Goal: Communication & Community: Answer question/provide support

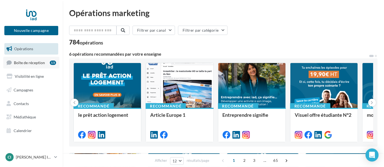
click at [25, 65] on link "Boîte de réception 15" at bounding box center [31, 63] width 56 height 12
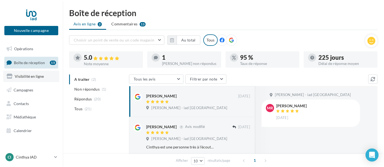
click at [34, 75] on span "Visibilité en ligne" at bounding box center [29, 76] width 29 height 5
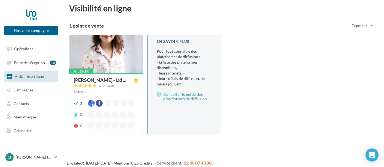
scroll to position [8, 0]
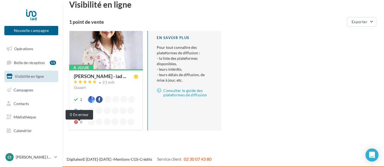
click at [76, 124] on icon at bounding box center [76, 122] width 4 height 4
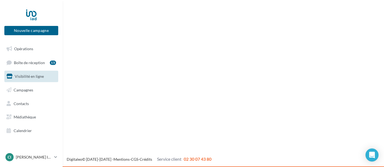
click at [22, 78] on span "Visibilité en ligne" at bounding box center [29, 76] width 29 height 5
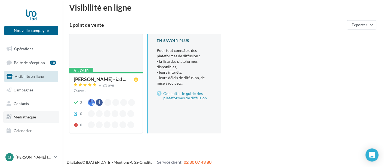
scroll to position [8, 0]
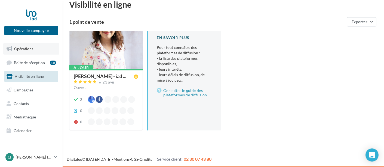
click at [29, 47] on span "Opérations" at bounding box center [23, 48] width 19 height 5
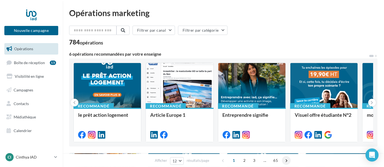
click at [287, 161] on span at bounding box center [286, 160] width 9 height 9
click at [372, 104] on icon at bounding box center [372, 102] width 2 height 5
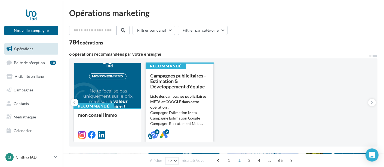
click at [166, 113] on li "Campagne Estimation Meta" at bounding box center [179, 112] width 59 height 5
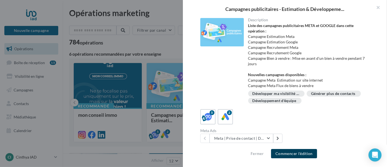
click at [293, 155] on button "Commencer l'édition" at bounding box center [294, 153] width 46 height 9
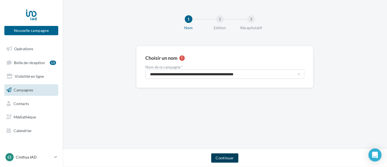
click at [226, 161] on button "Continuer" at bounding box center [224, 157] width 27 height 9
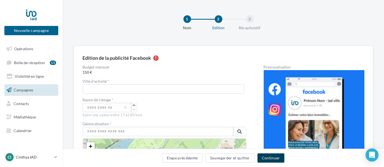
scroll to position [30, 0]
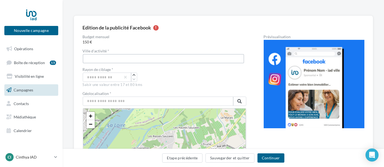
click at [213, 59] on input "text" at bounding box center [164, 58] width 162 height 9
type input "*********"
drag, startPoint x: 138, startPoint y: 60, endPoint x: 81, endPoint y: 63, distance: 56.2
click at [81, 63] on div "Edition de la publicité Facebook Budget mensuel 150 € Ville d'activité * montre…" at bounding box center [224, 134] width 300 height 236
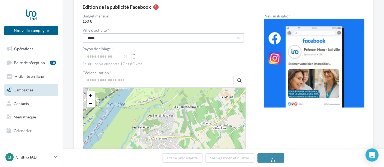
scroll to position [60, 0]
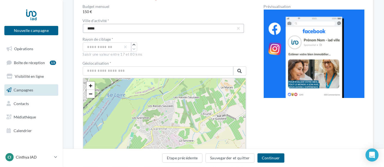
click at [133, 28] on input "*****" at bounding box center [164, 28] width 162 height 9
click at [114, 26] on input "*****" at bounding box center [164, 28] width 162 height 9
click at [113, 28] on input "*****" at bounding box center [164, 28] width 162 height 9
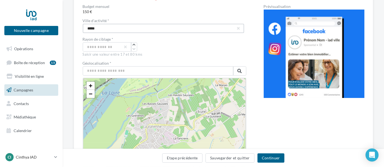
type input "*****"
click at [141, 73] on input "text" at bounding box center [158, 70] width 151 height 9
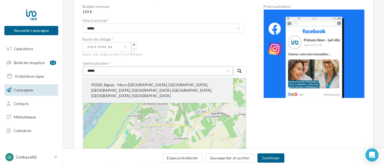
type input "*****"
click at [145, 92] on button "93100, Signac - Murs-à-Pêches, Montreuil, Bobigny, Seine-Saint-Denis, Île-de-Fr…" at bounding box center [158, 90] width 151 height 25
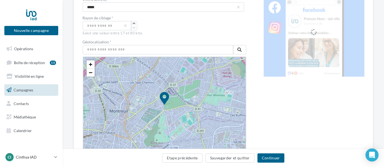
scroll to position [91, 0]
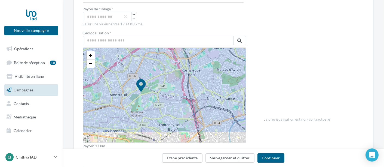
drag, startPoint x: 148, startPoint y: 112, endPoint x: 151, endPoint y: 92, distance: 20.0
click at [151, 92] on icon at bounding box center [141, 91] width 738 height 738
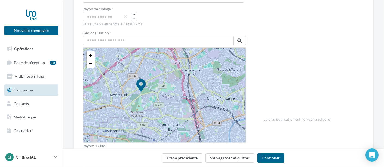
click at [126, 108] on icon at bounding box center [141, 91] width 738 height 738
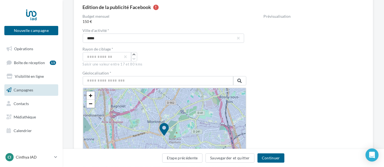
scroll to position [20, 0]
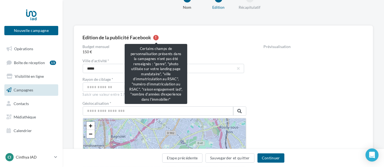
click at [158, 38] on div at bounding box center [155, 37] width 5 height 5
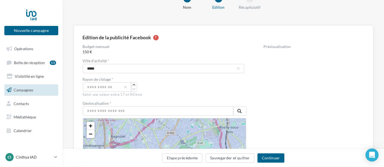
click at [158, 38] on div at bounding box center [155, 37] width 5 height 5
click at [155, 38] on div at bounding box center [155, 37] width 5 height 5
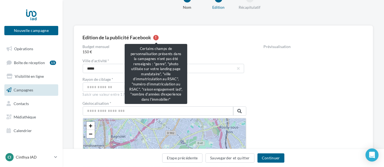
click at [155, 36] on div at bounding box center [155, 37] width 5 height 5
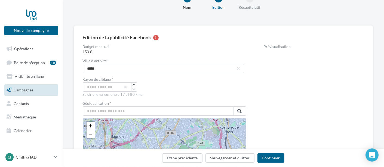
click at [155, 36] on div at bounding box center [155, 37] width 5 height 5
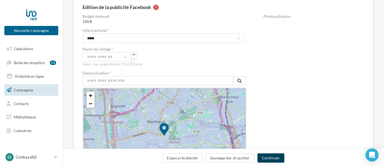
click at [270, 160] on button "Continuer" at bounding box center [271, 157] width 27 height 9
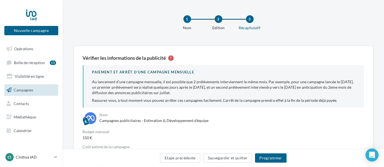
click at [26, 92] on span "Campagnes" at bounding box center [24, 89] width 20 height 5
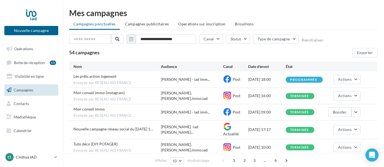
scroll to position [30, 0]
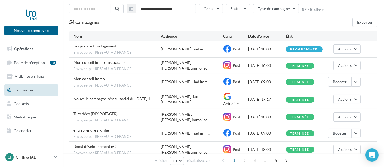
click at [22, 87] on link "Campagnes" at bounding box center [31, 89] width 56 height 11
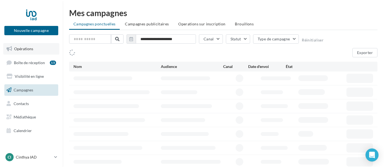
click at [32, 48] on span "Opérations" at bounding box center [23, 48] width 19 height 5
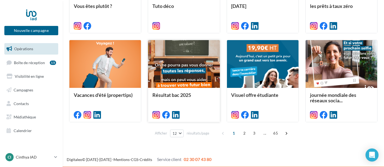
scroll to position [261, 0]
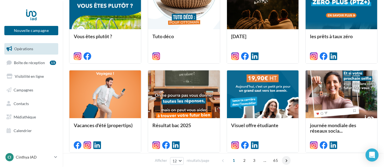
click at [286, 160] on span at bounding box center [286, 160] width 9 height 9
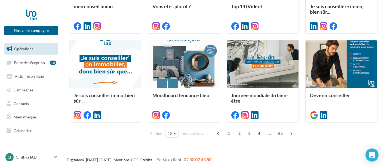
scroll to position [291, 0]
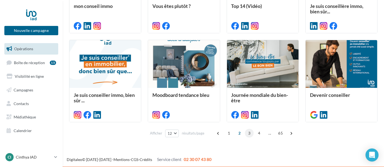
click at [251, 134] on span "3" at bounding box center [249, 133] width 9 height 9
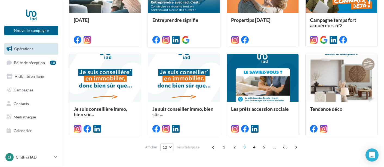
scroll to position [283, 0]
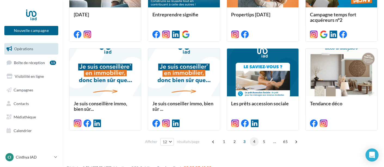
click at [252, 142] on span "4" at bounding box center [254, 141] width 9 height 9
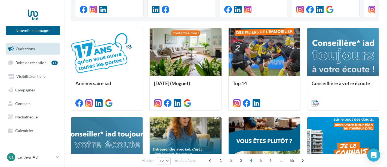
scroll to position [131, 0]
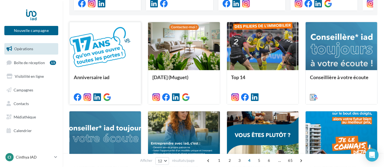
click at [95, 75] on span "Anniversaire iad" at bounding box center [92, 77] width 36 height 6
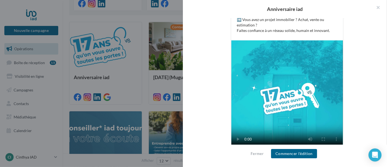
scroll to position [181, 0]
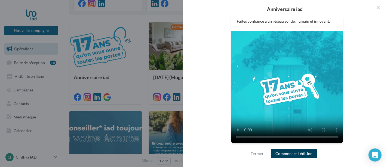
click at [288, 154] on button "Commencer l'édition" at bounding box center [294, 153] width 46 height 9
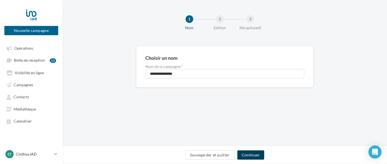
click at [248, 156] on button "Continuer" at bounding box center [251, 154] width 27 height 9
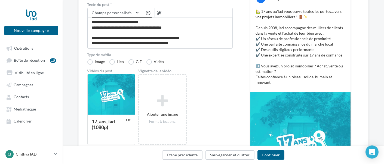
scroll to position [91, 0]
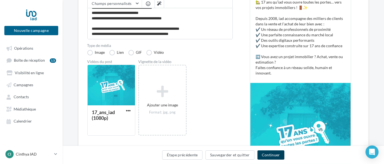
click at [281, 155] on button "Continuer" at bounding box center [271, 154] width 27 height 9
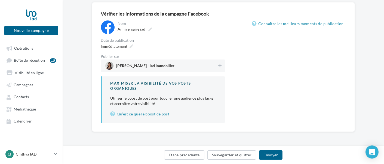
scroll to position [43, 0]
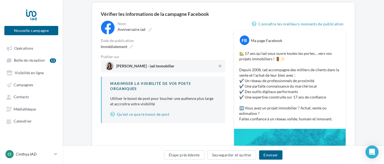
click at [207, 67] on span "Cinthya Placido - iad immobilier" at bounding box center [161, 66] width 112 height 8
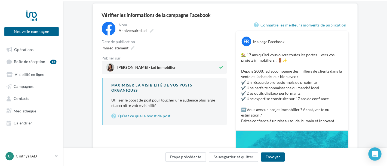
scroll to position [74, 0]
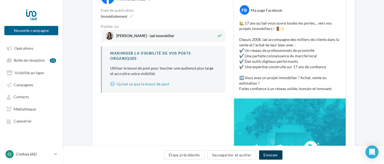
click at [270, 155] on button "Envoyer" at bounding box center [270, 154] width 23 height 9
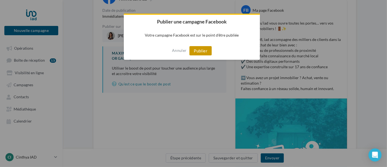
click at [204, 50] on button "Publier" at bounding box center [201, 50] width 22 height 9
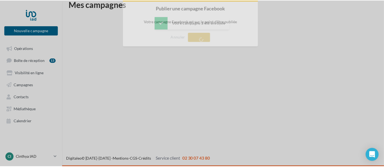
scroll to position [8, 0]
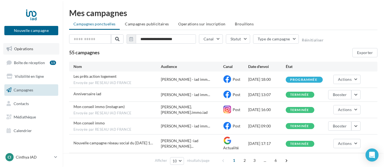
click at [26, 47] on span "Opérations" at bounding box center [23, 48] width 19 height 5
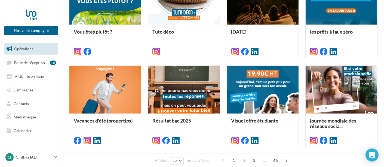
scroll to position [291, 0]
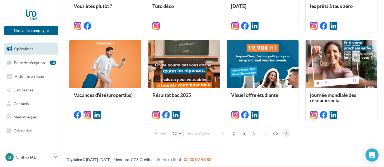
click at [286, 132] on span at bounding box center [286, 133] width 9 height 9
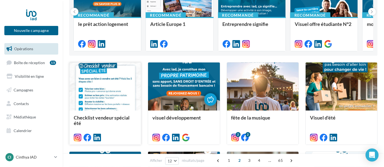
scroll to position [121, 0]
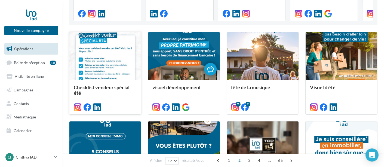
click at [103, 66] on div at bounding box center [105, 56] width 72 height 48
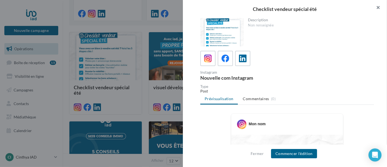
click at [377, 9] on button "button" at bounding box center [377, 8] width 22 height 16
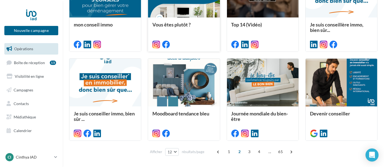
scroll to position [291, 0]
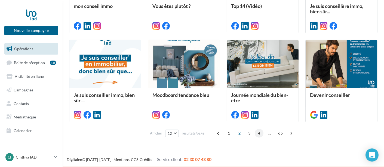
click at [262, 132] on span "4" at bounding box center [259, 133] width 9 height 9
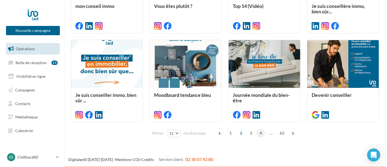
scroll to position [131, 0]
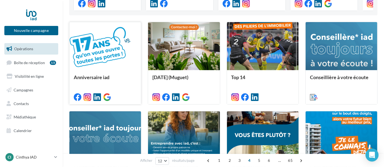
click at [95, 56] on div at bounding box center [105, 46] width 72 height 48
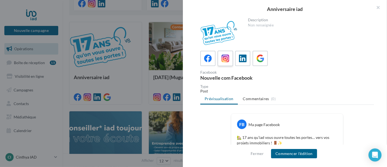
click at [228, 57] on icon at bounding box center [226, 58] width 8 height 8
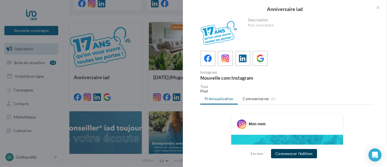
click at [284, 154] on button "Commencer l'édition" at bounding box center [294, 153] width 46 height 9
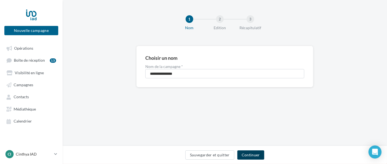
click at [248, 156] on button "Continuer" at bounding box center [251, 154] width 27 height 9
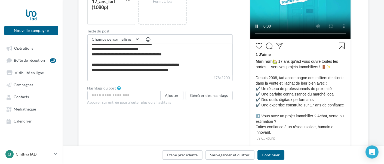
scroll to position [36, 0]
click at [117, 96] on input "text" at bounding box center [123, 95] width 73 height 9
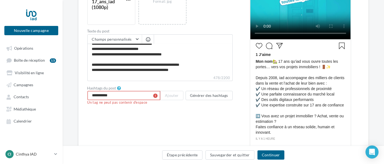
click at [110, 119] on div "Type de campagne Post Story Type de média Image Reel Reel du post Formatée 17_a…" at bounding box center [159, 43] width 145 height 261
click at [117, 94] on input "**********" at bounding box center [123, 95] width 73 height 9
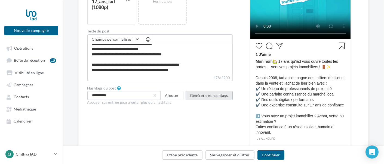
type input "**********"
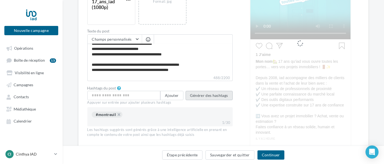
click at [208, 98] on button "Générer des hashtags" at bounding box center [209, 95] width 47 height 9
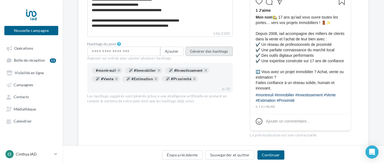
scroll to position [181, 0]
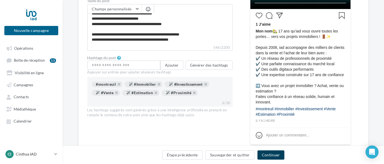
click at [273, 157] on button "Continuer" at bounding box center [271, 154] width 27 height 9
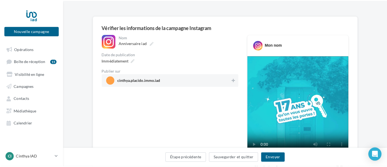
scroll to position [60, 0]
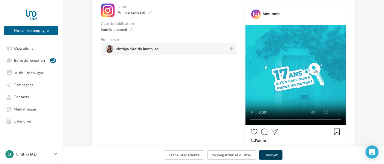
click at [278, 157] on button "Envoyer" at bounding box center [270, 154] width 23 height 9
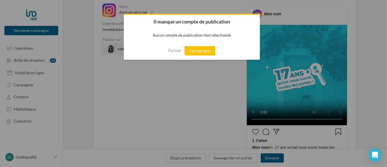
click at [173, 81] on div at bounding box center [193, 83] width 387 height 167
click at [175, 50] on button "Fermer" at bounding box center [175, 50] width 13 height 9
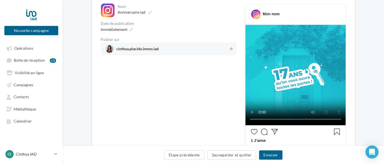
click at [203, 50] on span "cinthya.placido.immo.iad" at bounding box center [167, 49] width 124 height 8
click at [275, 156] on button "Envoyer" at bounding box center [270, 154] width 23 height 9
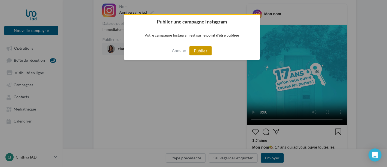
click at [199, 52] on button "Publier" at bounding box center [201, 50] width 22 height 9
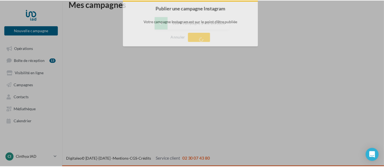
scroll to position [8, 0]
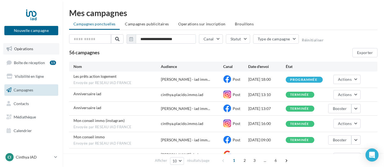
click at [26, 48] on span "Opérations" at bounding box center [23, 48] width 19 height 5
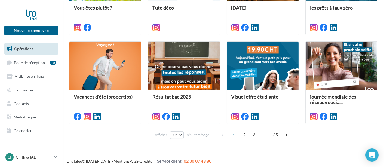
scroll to position [291, 0]
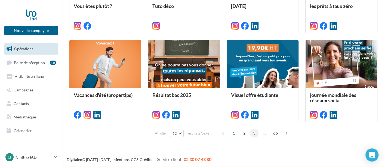
click at [253, 133] on span "3" at bounding box center [254, 133] width 9 height 9
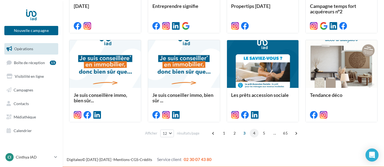
click at [254, 135] on span "4" at bounding box center [254, 133] width 9 height 9
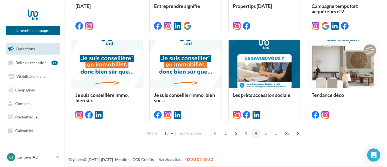
scroll to position [131, 0]
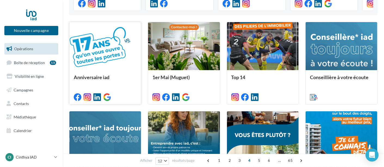
click at [89, 67] on div at bounding box center [105, 46] width 72 height 48
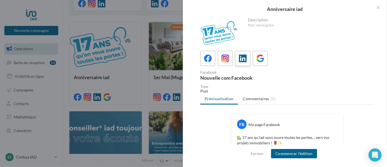
click at [242, 58] on icon at bounding box center [243, 58] width 8 height 8
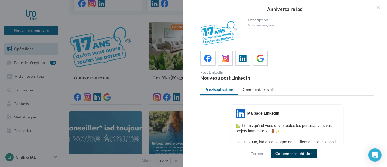
click at [296, 156] on button "Commencer l'édition" at bounding box center [294, 153] width 46 height 9
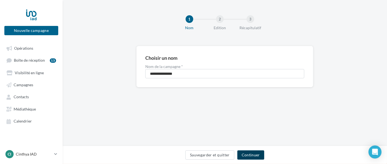
click at [254, 156] on button "Continuer" at bounding box center [251, 154] width 27 height 9
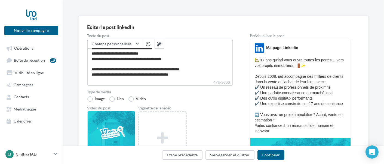
scroll to position [60, 0]
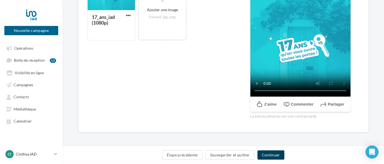
click at [270, 157] on button "Continuer" at bounding box center [271, 154] width 27 height 9
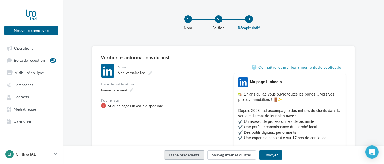
click at [183, 154] on button "Étape précédente" at bounding box center [184, 154] width 40 height 9
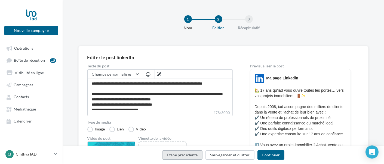
click at [187, 157] on button "Étape précédente" at bounding box center [182, 154] width 40 height 9
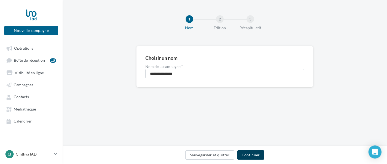
drag, startPoint x: 251, startPoint y: 155, endPoint x: 195, endPoint y: 132, distance: 61.3
click at [195, 132] on div "**********" at bounding box center [225, 73] width 325 height 146
click at [202, 155] on button "Sauvegarder et quitter" at bounding box center [210, 154] width 49 height 9
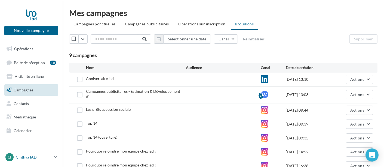
click at [26, 158] on p "Cinthya IAD" at bounding box center [34, 156] width 36 height 5
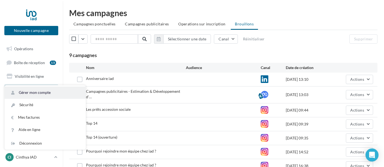
click at [42, 96] on link "Gérer mon compte" at bounding box center [45, 92] width 81 height 12
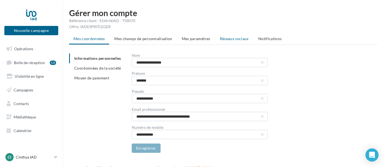
click at [237, 41] on li "Réseaux sociaux" at bounding box center [235, 39] width 38 height 10
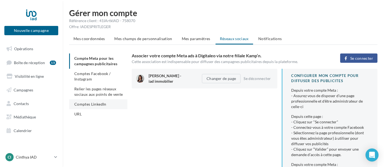
click at [86, 105] on span "Comptes LinkedIn" at bounding box center [90, 104] width 32 height 5
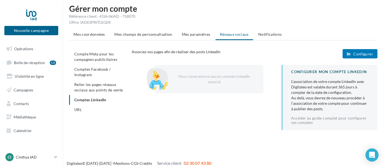
scroll to position [8, 0]
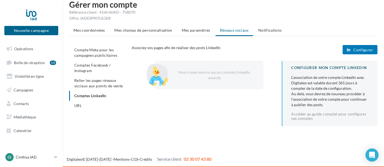
click at [366, 50] on span "Configurer" at bounding box center [364, 50] width 20 height 4
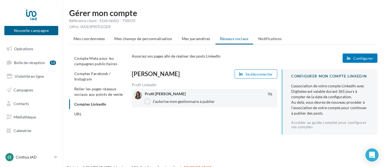
scroll to position [8, 0]
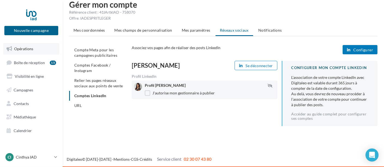
click at [20, 49] on span "Opérations" at bounding box center [23, 48] width 19 height 5
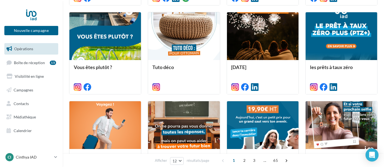
scroll to position [291, 0]
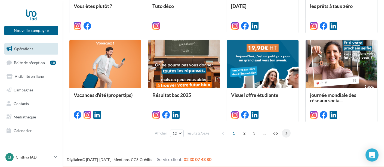
click at [283, 135] on span at bounding box center [286, 133] width 9 height 9
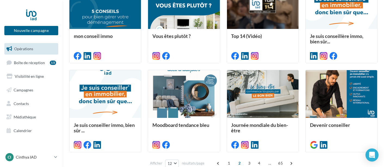
scroll to position [290, 0]
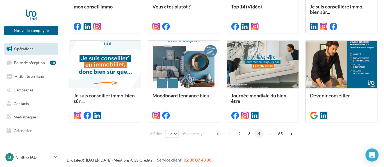
click at [260, 132] on span "4" at bounding box center [259, 133] width 9 height 9
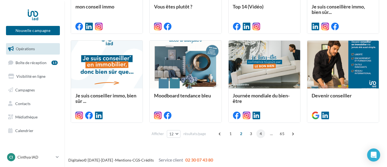
scroll to position [131, 0]
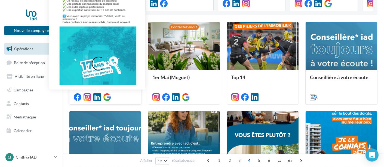
click at [95, 98] on icon at bounding box center [97, 97] width 8 height 8
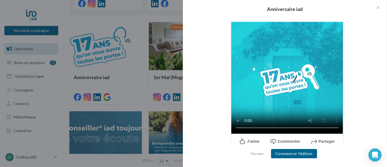
scroll to position [181, 0]
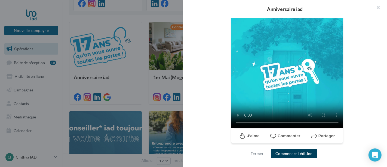
click at [298, 155] on button "Commencer l'édition" at bounding box center [294, 153] width 46 height 9
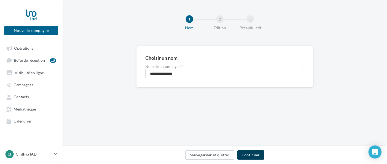
click at [252, 156] on button "Continuer" at bounding box center [251, 154] width 27 height 9
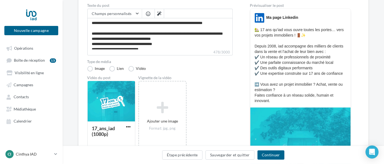
scroll to position [60, 0]
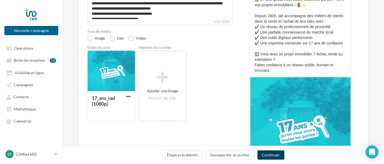
click at [264, 153] on button "Continuer" at bounding box center [271, 154] width 27 height 9
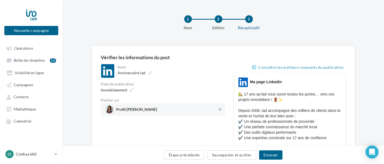
click at [203, 109] on span "Profil [PERSON_NAME]" at bounding box center [161, 109] width 112 height 8
click at [269, 159] on button "Envoyer" at bounding box center [270, 154] width 23 height 9
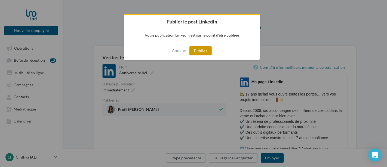
click at [200, 49] on button "Publier" at bounding box center [201, 50] width 22 height 9
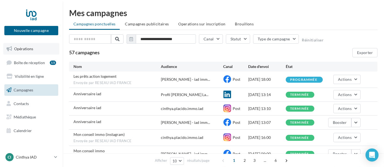
click at [29, 47] on span "Opérations" at bounding box center [23, 48] width 19 height 5
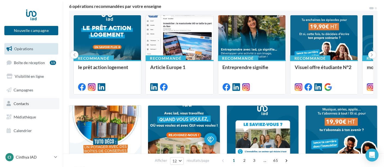
scroll to position [60, 0]
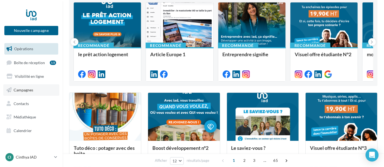
click at [40, 92] on link "Campagnes" at bounding box center [31, 89] width 56 height 11
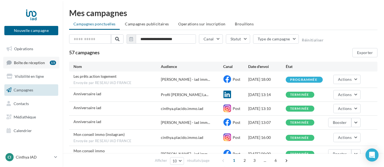
click at [21, 64] on span "Boîte de réception" at bounding box center [29, 62] width 31 height 5
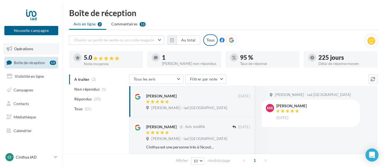
click at [28, 48] on span "Opérations" at bounding box center [23, 48] width 19 height 5
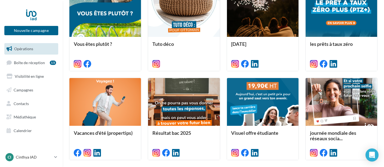
scroll to position [269, 0]
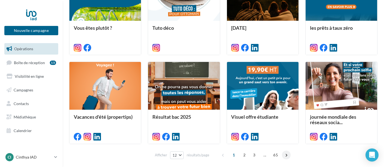
click at [286, 156] on span at bounding box center [286, 154] width 9 height 9
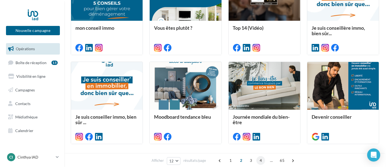
scroll to position [131, 0]
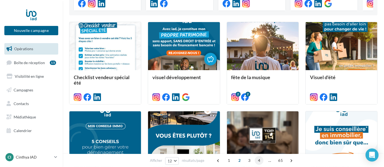
click at [262, 160] on span "4" at bounding box center [259, 160] width 9 height 9
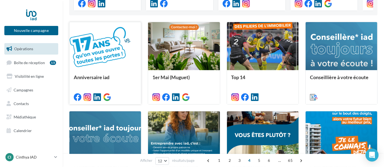
click at [96, 59] on div at bounding box center [105, 46] width 72 height 48
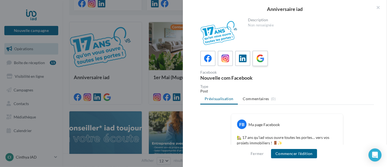
click at [260, 60] on icon at bounding box center [261, 58] width 8 height 8
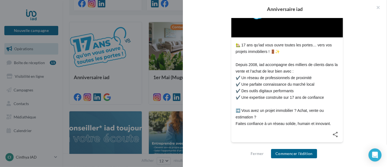
scroll to position [170, 0]
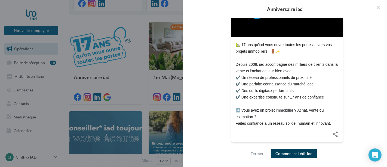
click at [293, 155] on button "Commencer l'édition" at bounding box center [294, 153] width 46 height 9
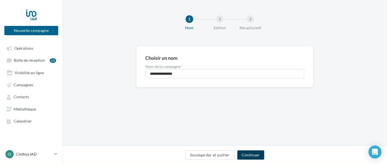
click at [258, 153] on button "Continuer" at bounding box center [251, 154] width 27 height 9
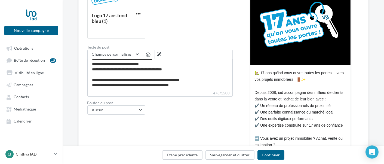
scroll to position [36, 0]
click at [188, 86] on textarea "**********" at bounding box center [159, 74] width 145 height 31
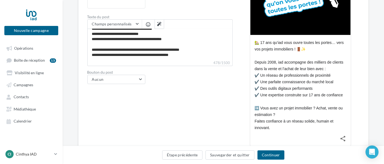
scroll to position [36, 0]
click at [148, 25] on span "button" at bounding box center [148, 24] width 4 height 5
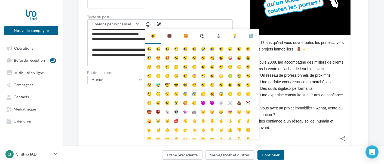
scroll to position [36, 0]
click at [132, 57] on textarea "**********" at bounding box center [159, 44] width 145 height 31
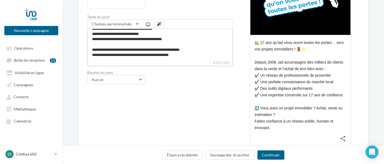
click at [187, 54] on textarea "**********" at bounding box center [159, 44] width 145 height 31
type textarea "**********"
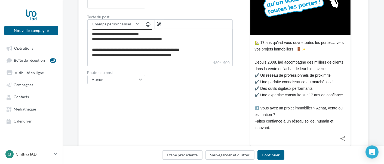
type textarea "**********"
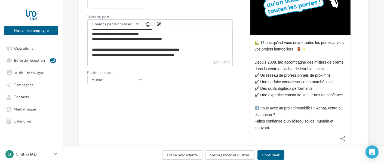
type textarea "**********"
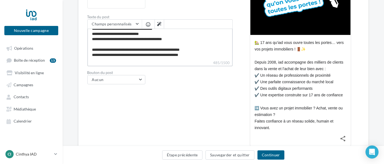
type textarea "**********"
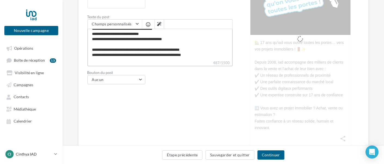
type textarea "**********"
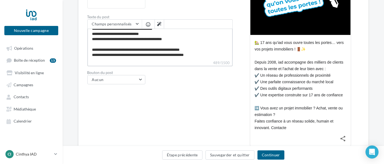
type textarea "**********"
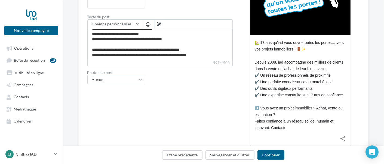
type textarea "**********"
click at [196, 56] on textarea "**********" at bounding box center [159, 44] width 145 height 31
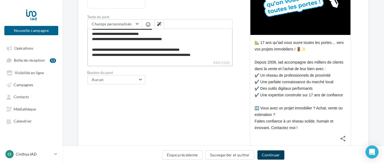
type textarea "**********"
click at [275, 155] on button "Continuer" at bounding box center [271, 154] width 27 height 9
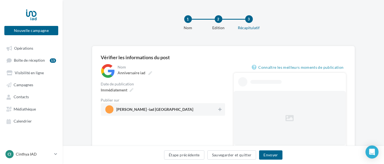
scroll to position [30, 0]
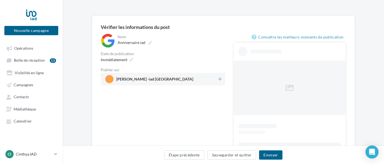
click at [194, 78] on span "Cinthya Placido -iad France" at bounding box center [161, 79] width 112 height 8
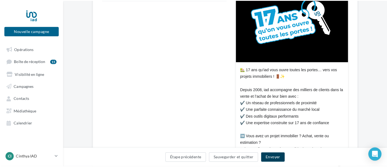
scroll to position [121, 0]
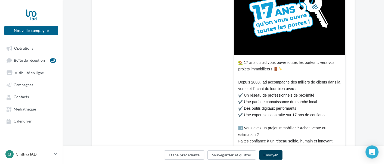
click at [268, 156] on button "Envoyer" at bounding box center [270, 154] width 23 height 9
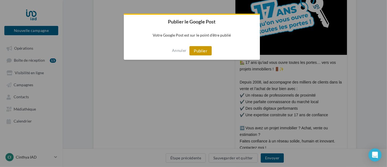
click at [201, 53] on button "Publier" at bounding box center [201, 50] width 22 height 9
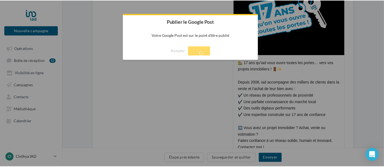
scroll to position [8, 0]
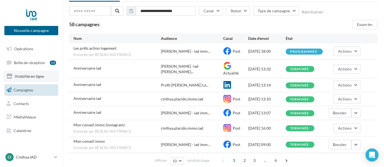
scroll to position [60, 0]
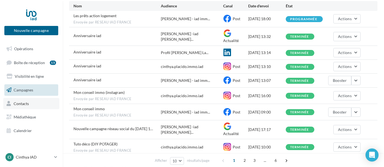
click at [21, 103] on span "Contacts" at bounding box center [21, 103] width 15 height 5
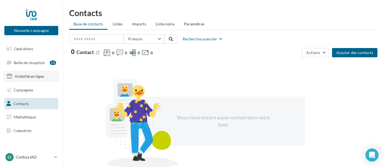
click at [35, 78] on span "Visibilité en ligne" at bounding box center [29, 76] width 29 height 5
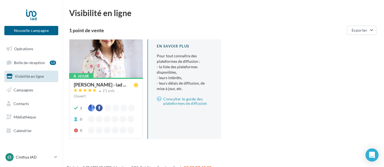
scroll to position [8, 0]
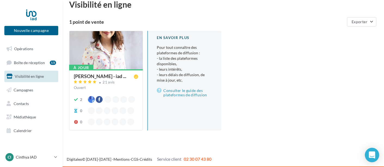
click at [373, 153] on icon "Open Intercom Messenger" at bounding box center [372, 154] width 6 height 7
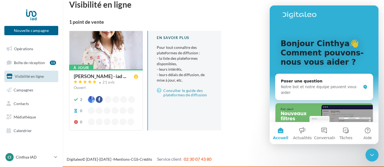
scroll to position [0, 0]
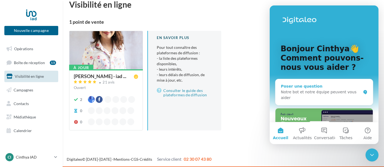
click at [319, 91] on div "Notre bot et notre équipe peuvent vous aider" at bounding box center [321, 94] width 80 height 11
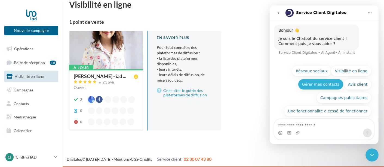
scroll to position [2, 0]
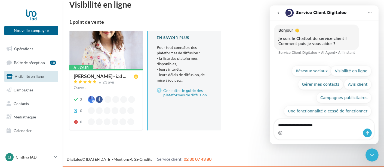
type textarea "**********"
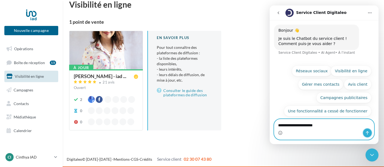
click at [368, 133] on icon "Envoyer un message…" at bounding box center [367, 132] width 4 height 4
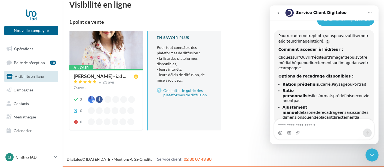
scroll to position [49, 0]
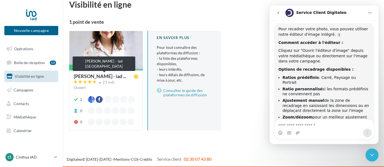
click at [86, 78] on span "[PERSON_NAME] - iad ..." at bounding box center [100, 76] width 53 height 5
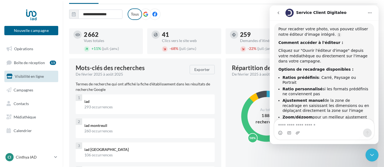
scroll to position [69, 0]
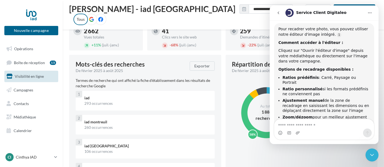
click at [257, 23] on div "**********" at bounding box center [187, 14] width 237 height 21
click at [373, 151] on icon "Fermer le Messenger Intercom" at bounding box center [372, 154] width 7 height 7
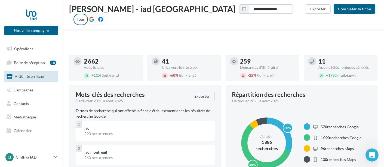
scroll to position [39, 0]
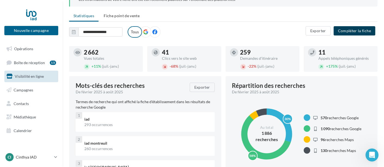
click at [347, 31] on button "Compléter la fiche" at bounding box center [355, 30] width 42 height 9
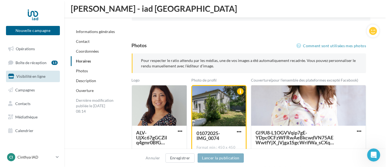
scroll to position [748, 0]
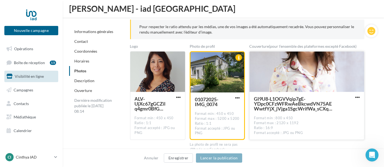
click at [296, 69] on div at bounding box center [307, 71] width 115 height 41
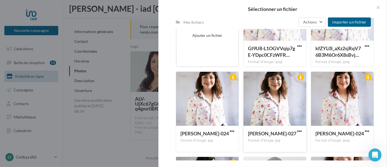
scroll to position [121, 0]
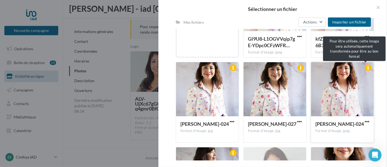
click at [365, 69] on div at bounding box center [368, 67] width 7 height 7
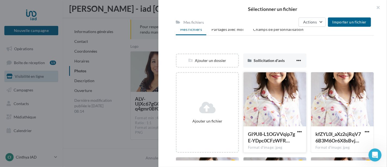
scroll to position [60, 0]
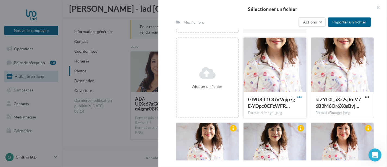
click at [298, 96] on span "button" at bounding box center [300, 97] width 5 height 5
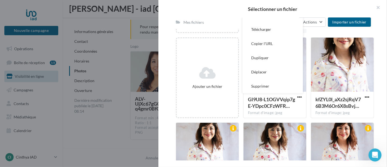
click at [229, 8] on h2 "Sélectionner un fichier" at bounding box center [272, 9] width 211 height 5
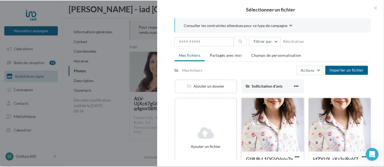
scroll to position [30, 0]
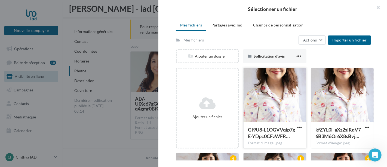
drag, startPoint x: 259, startPoint y: 112, endPoint x: 255, endPoint y: 96, distance: 16.5
click at [255, 96] on div at bounding box center [275, 95] width 63 height 54
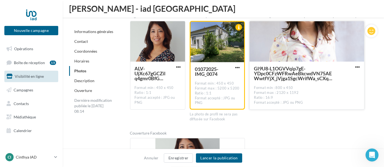
scroll to position [748, 0]
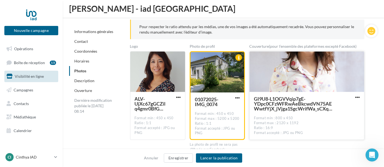
drag, startPoint x: 302, startPoint y: 74, endPoint x: 306, endPoint y: 92, distance: 18.1
click at [306, 92] on div at bounding box center [307, 71] width 115 height 41
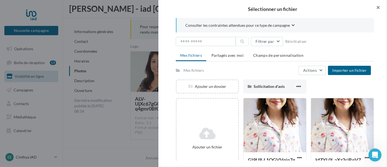
click at [378, 8] on button "button" at bounding box center [377, 8] width 22 height 16
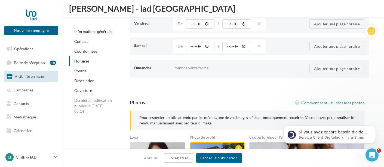
scroll to position [118, 0]
